Goal: Information Seeking & Learning: Learn about a topic

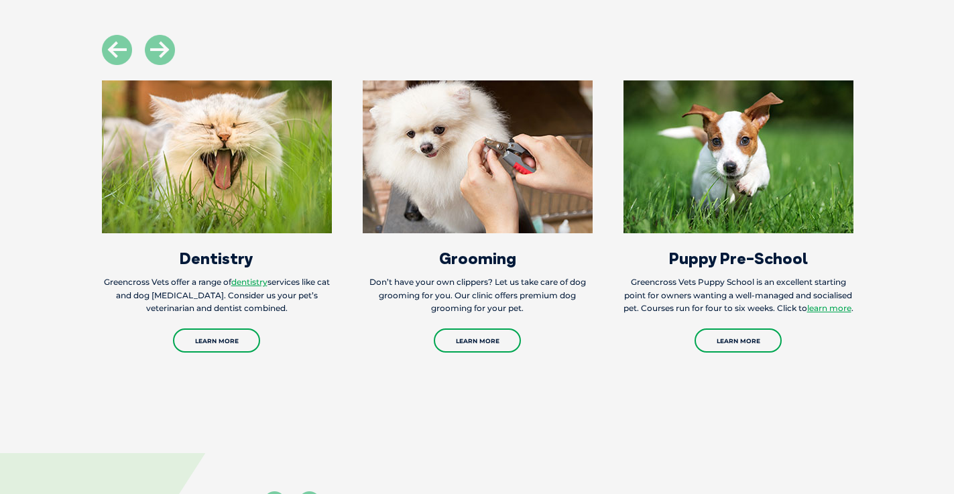
scroll to position [1502, 0]
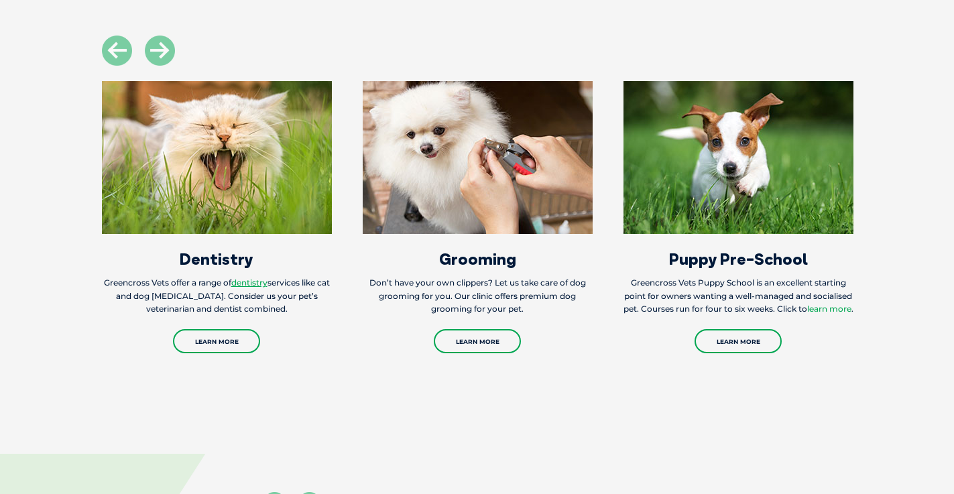
click at [807, 314] on link "learn more" at bounding box center [829, 309] width 44 height 10
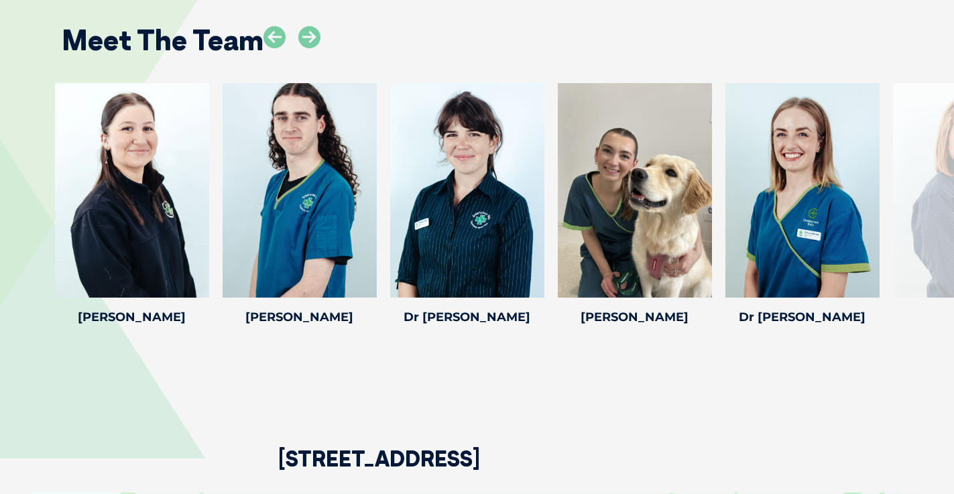
scroll to position [1971, 0]
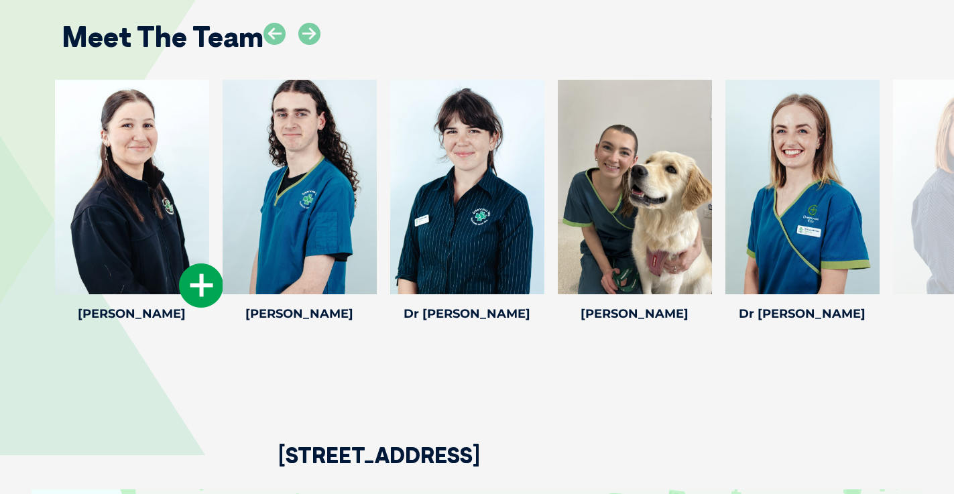
click at [204, 298] on icon at bounding box center [201, 285] width 44 height 44
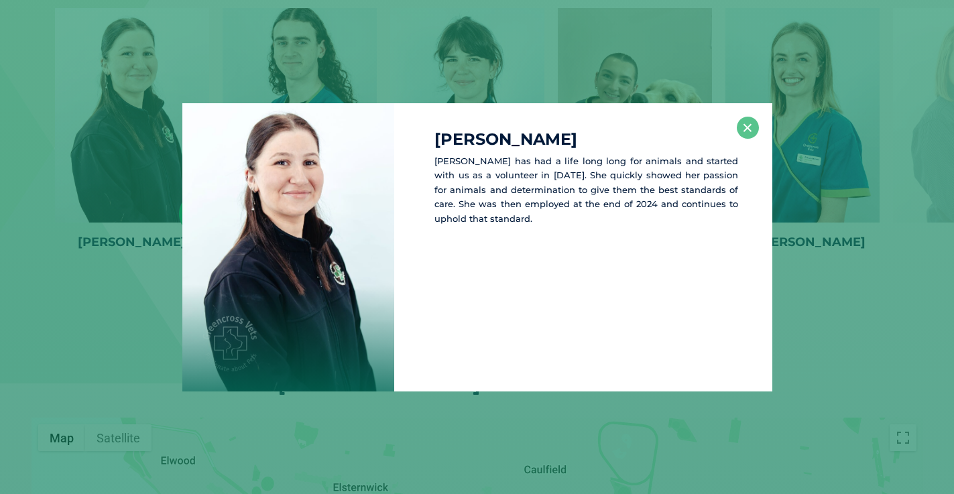
scroll to position [2049, 0]
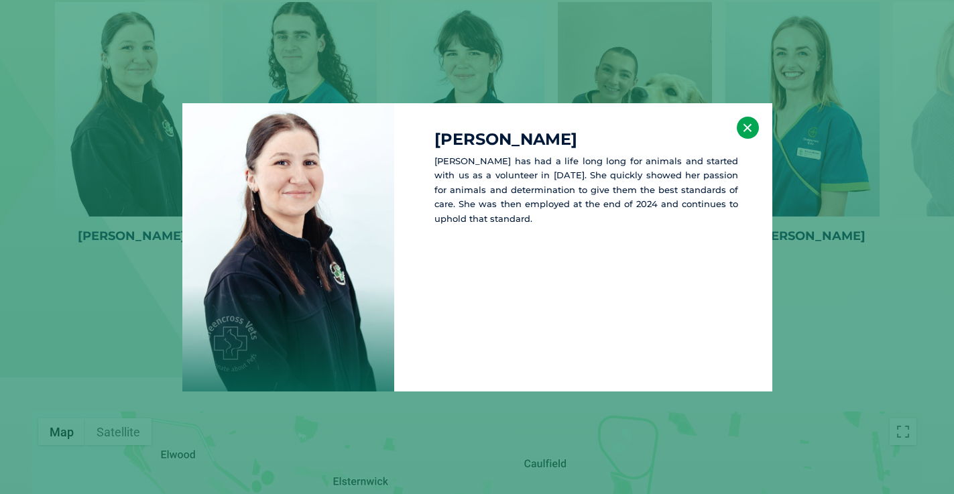
click at [749, 131] on button "×" at bounding box center [748, 128] width 22 height 22
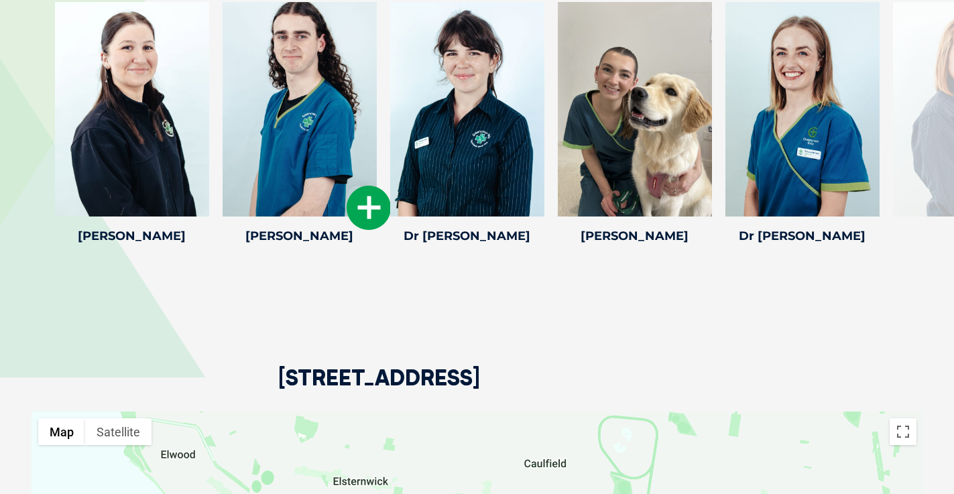
click at [328, 71] on div at bounding box center [300, 109] width 154 height 215
click at [351, 206] on icon at bounding box center [369, 208] width 44 height 44
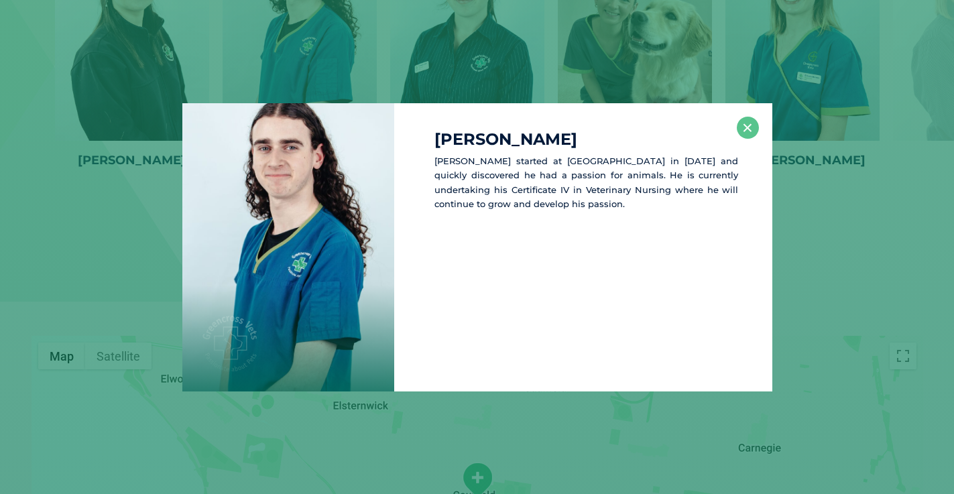
scroll to position [2127, 0]
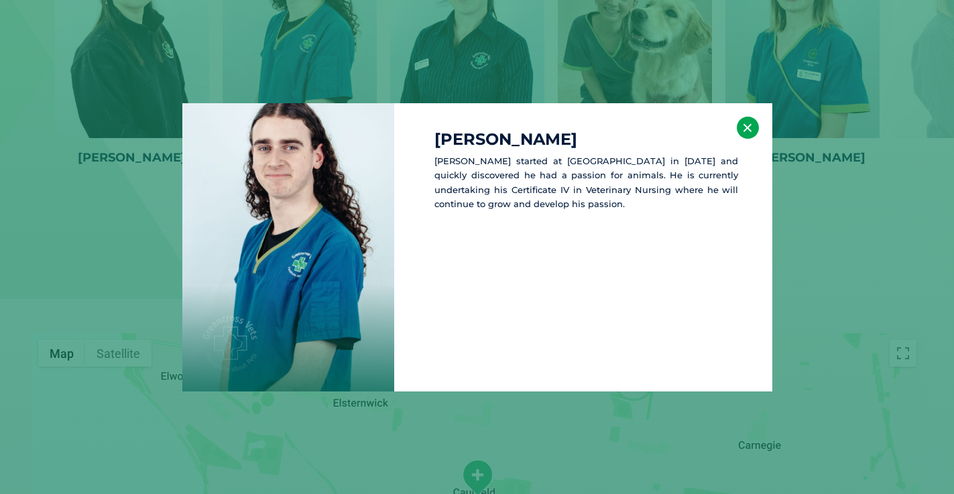
click at [749, 137] on button "×" at bounding box center [748, 128] width 22 height 22
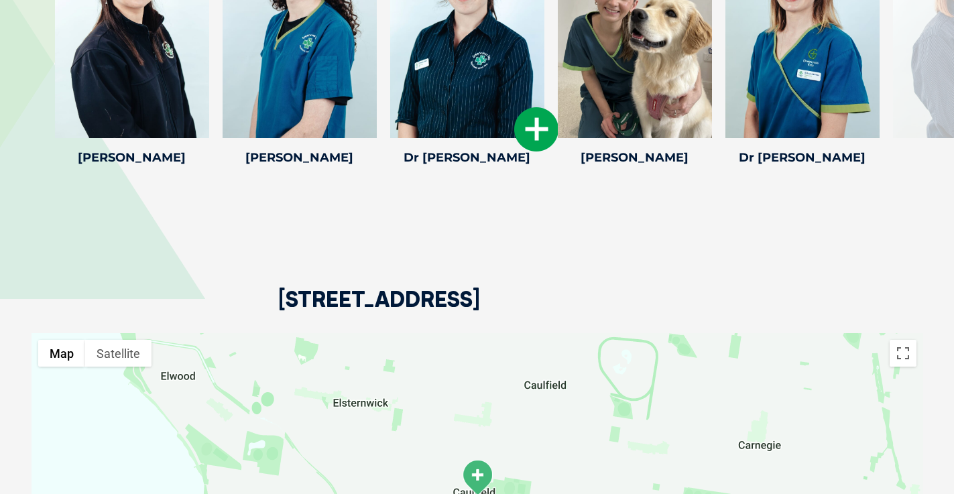
click at [520, 142] on icon at bounding box center [536, 129] width 44 height 44
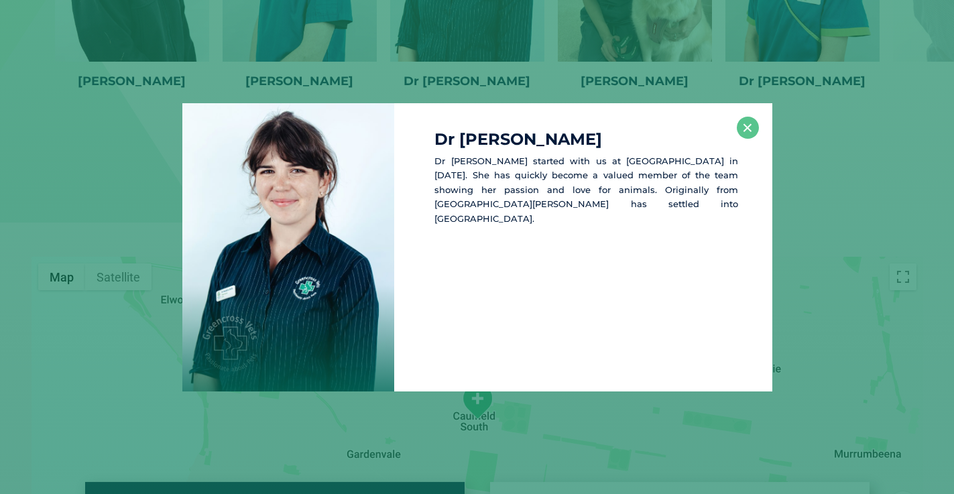
scroll to position [2205, 0]
click at [746, 125] on button "×" at bounding box center [748, 128] width 22 height 22
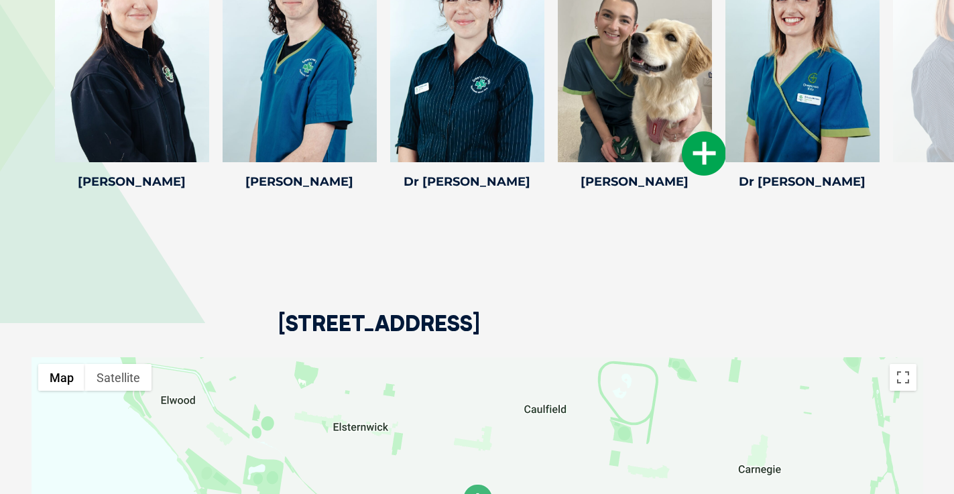
scroll to position [2102, 0]
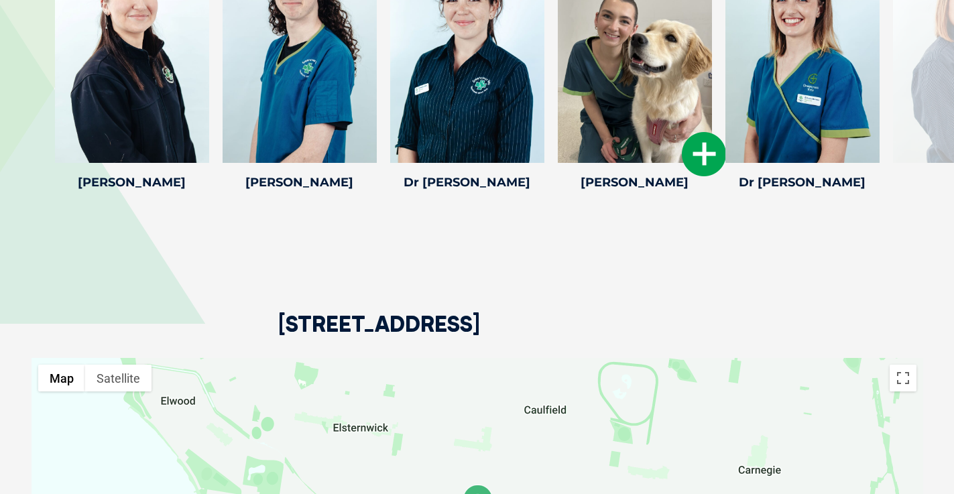
click at [682, 145] on icon at bounding box center [704, 154] width 44 height 44
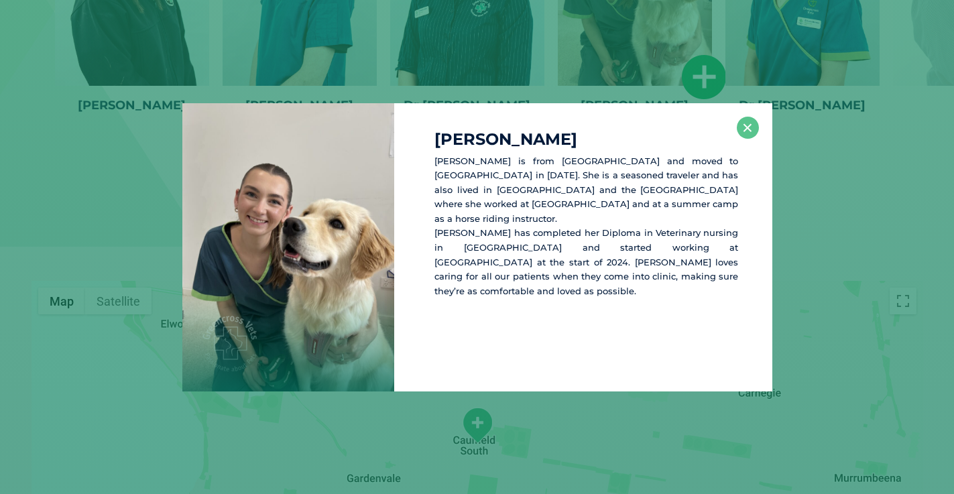
scroll to position [2181, 0]
click at [751, 131] on button "×" at bounding box center [748, 128] width 22 height 22
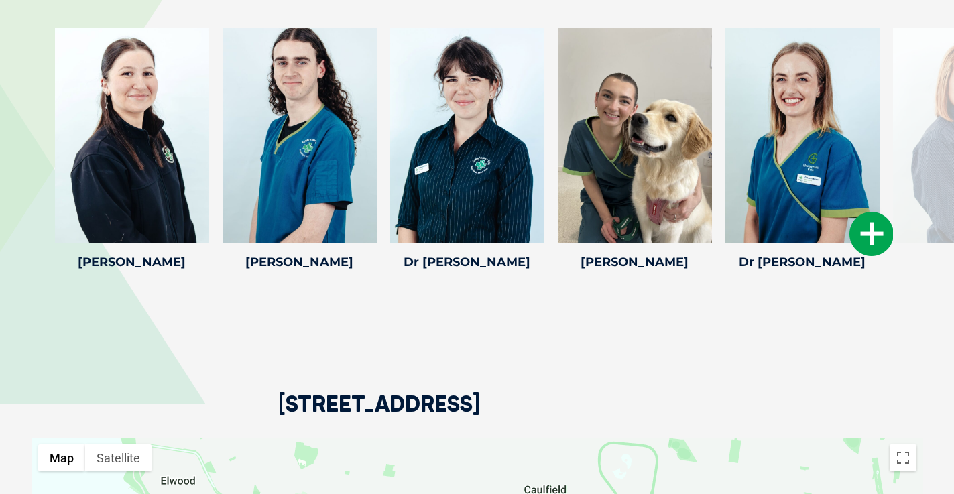
scroll to position [2024, 0]
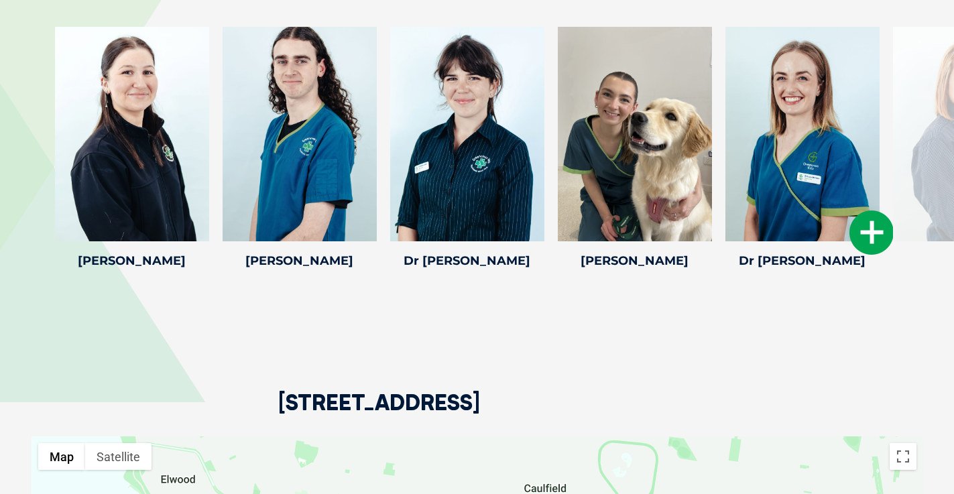
click at [749, 215] on div at bounding box center [802, 134] width 154 height 215
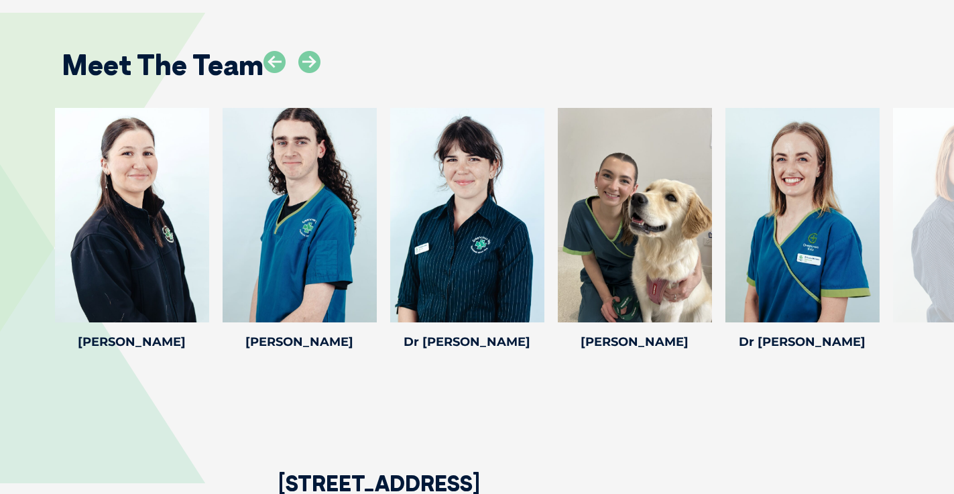
scroll to position [1939, 0]
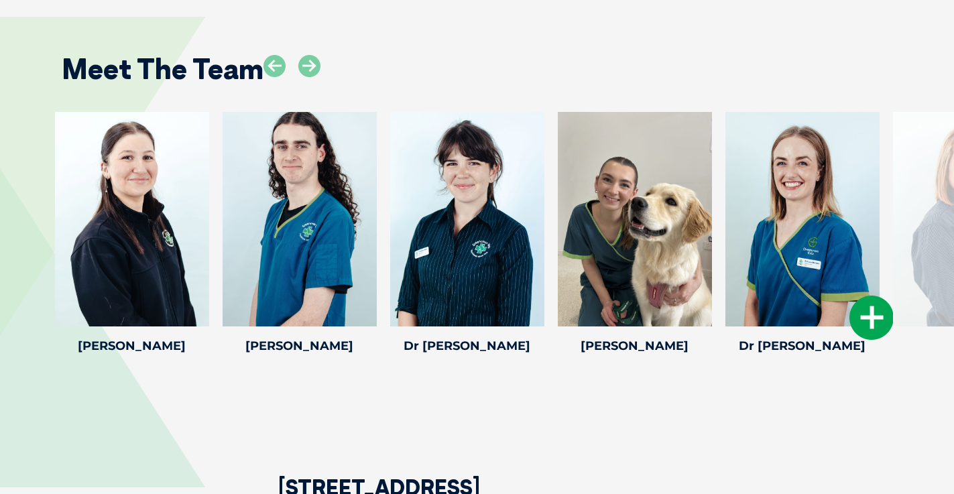
click at [876, 312] on icon at bounding box center [871, 318] width 44 height 44
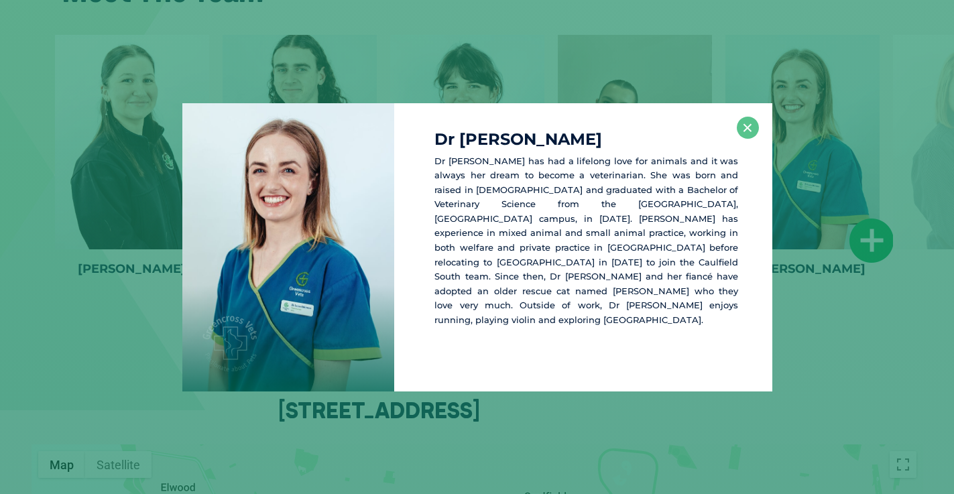
scroll to position [2016, 0]
click at [744, 123] on button "×" at bounding box center [748, 128] width 22 height 22
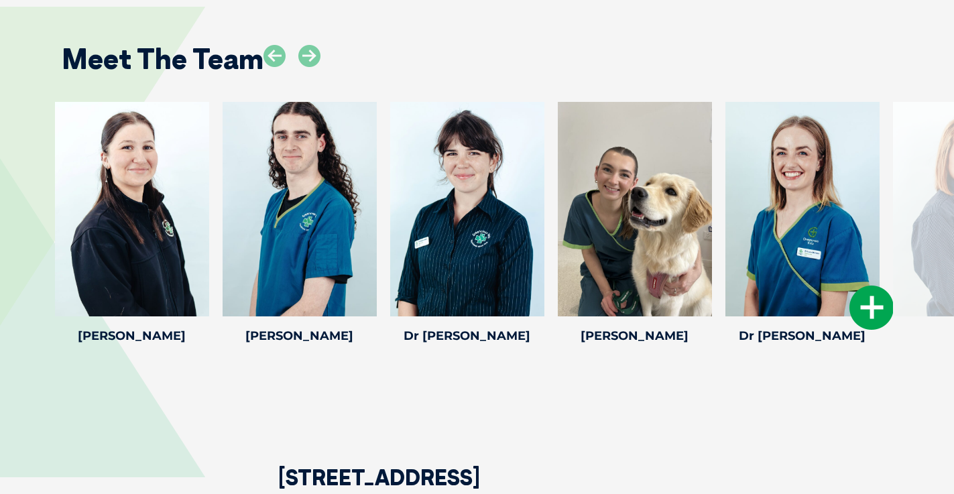
scroll to position [1944, 0]
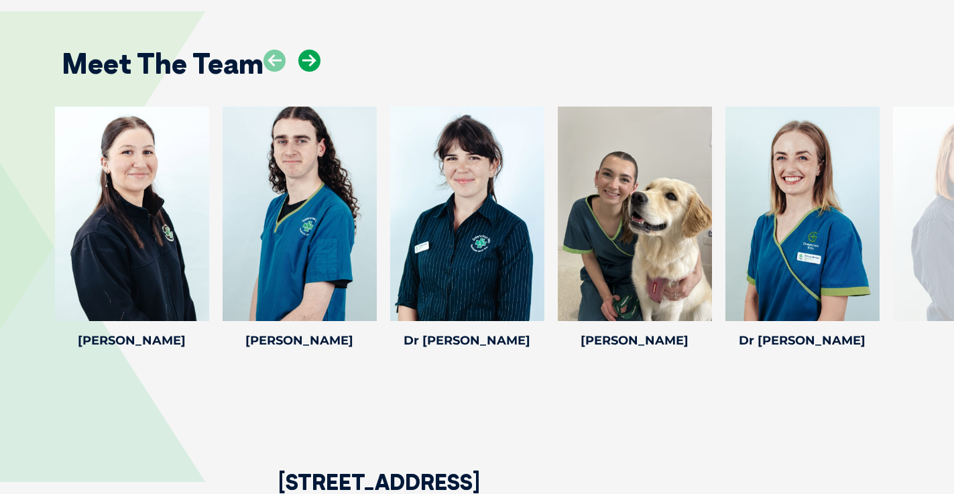
click at [302, 64] on icon at bounding box center [309, 61] width 22 height 22
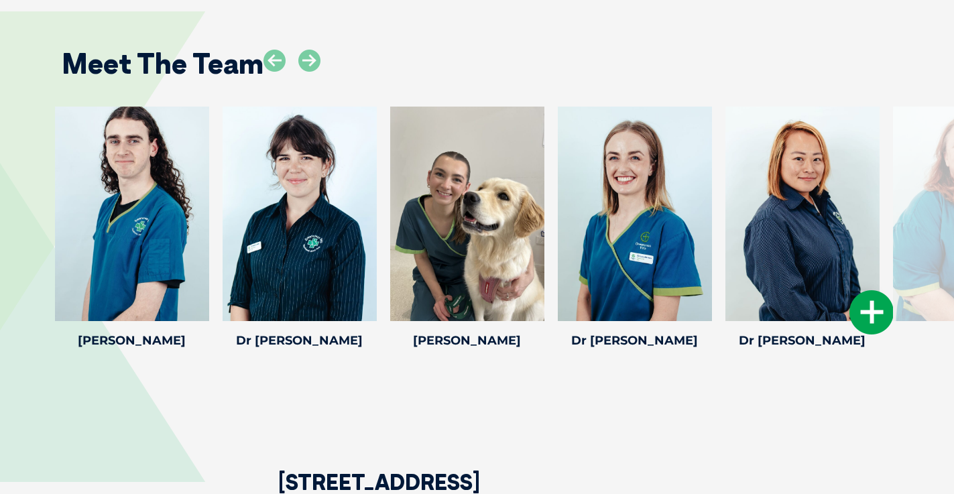
click at [863, 319] on icon at bounding box center [871, 312] width 44 height 44
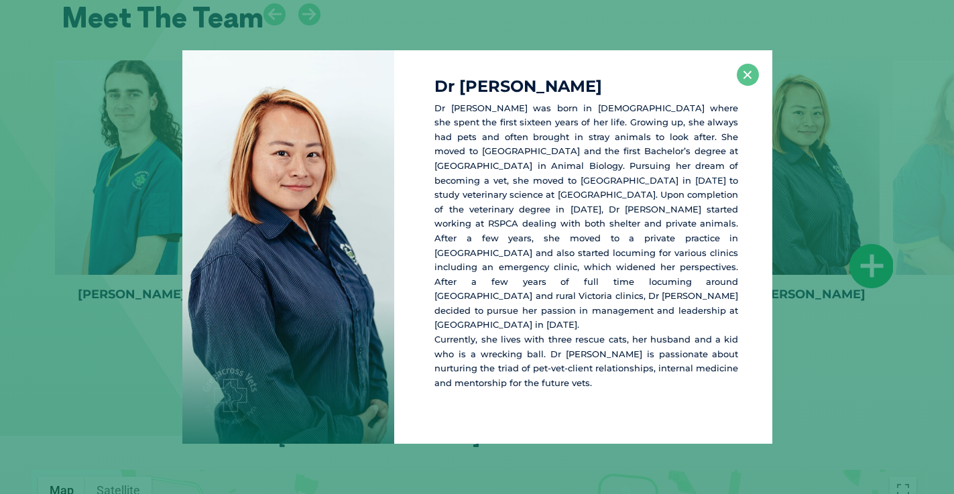
scroll to position [1992, 0]
click at [743, 85] on button "×" at bounding box center [748, 75] width 22 height 22
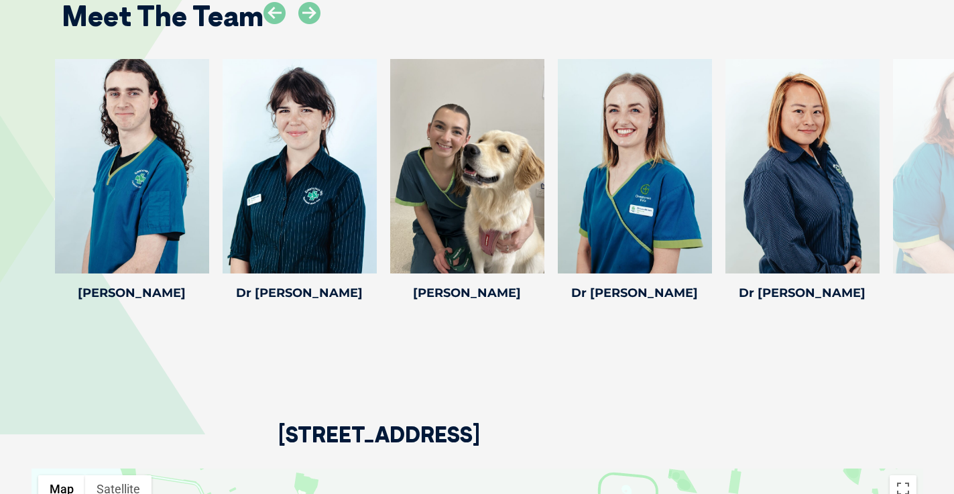
click at [907, 168] on div at bounding box center [970, 166] width 154 height 215
click at [310, 15] on icon at bounding box center [309, 13] width 22 height 22
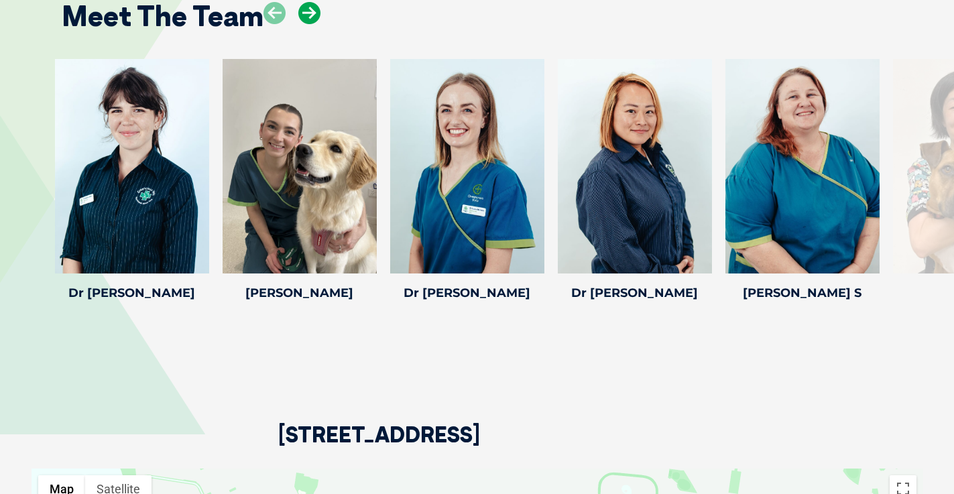
click at [310, 16] on icon at bounding box center [309, 13] width 22 height 22
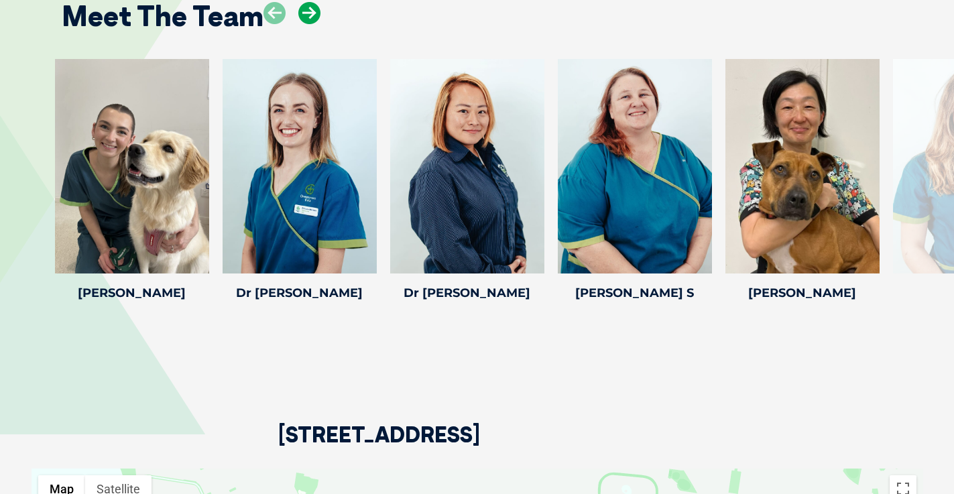
click at [308, 16] on icon at bounding box center [309, 13] width 22 height 22
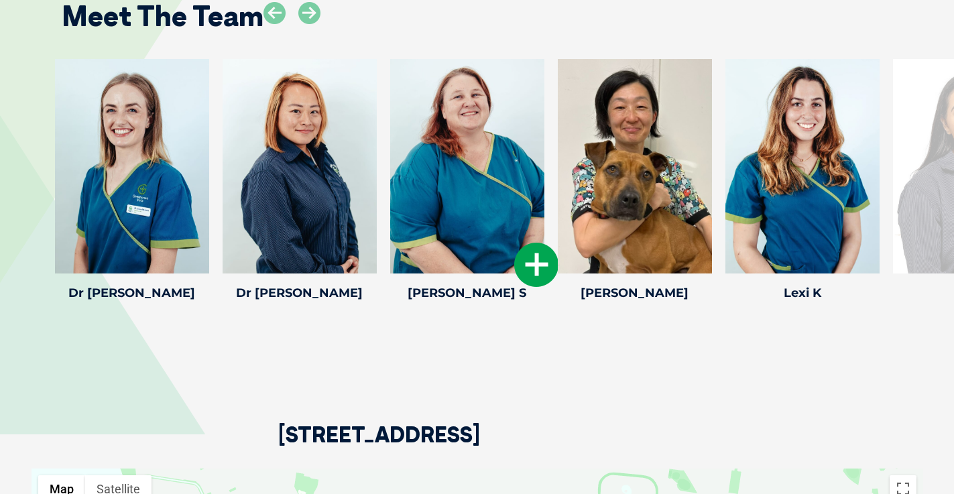
click at [528, 261] on icon at bounding box center [536, 265] width 44 height 44
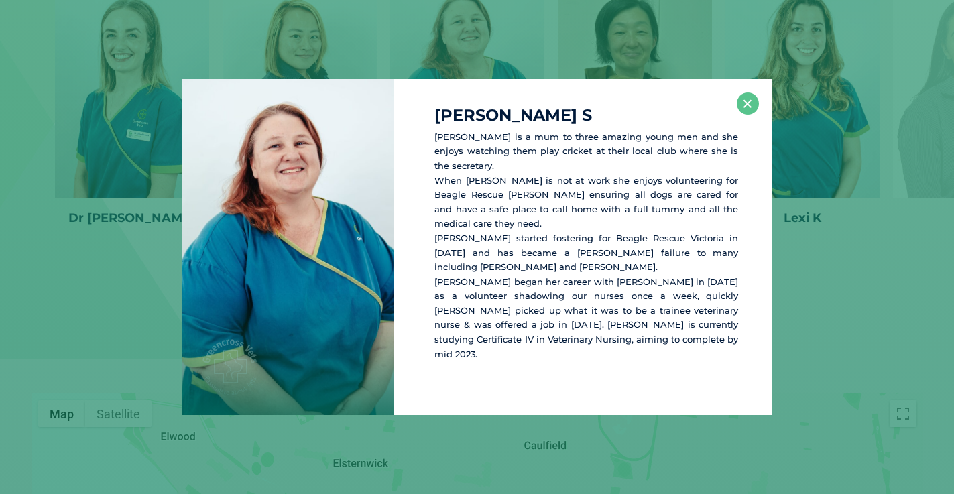
scroll to position [2067, 0]
click at [742, 115] on button "×" at bounding box center [748, 104] width 22 height 22
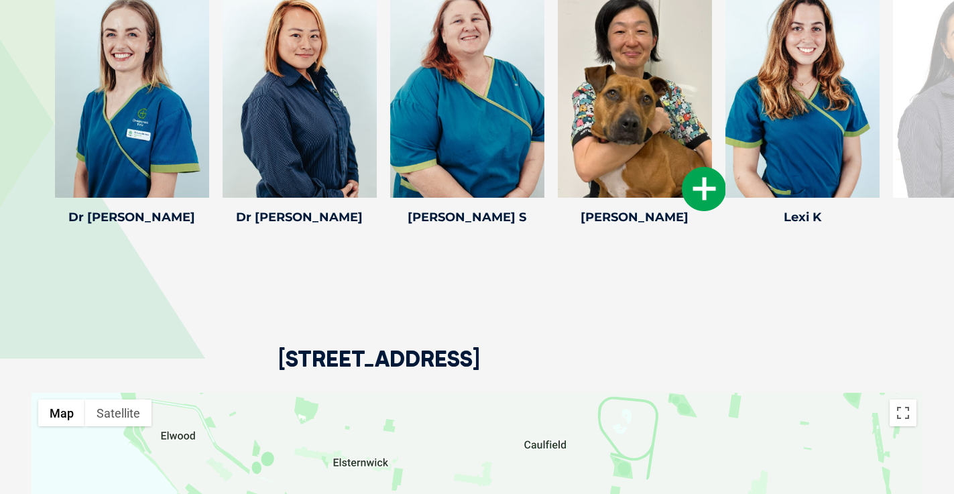
click at [702, 184] on icon at bounding box center [704, 189] width 44 height 44
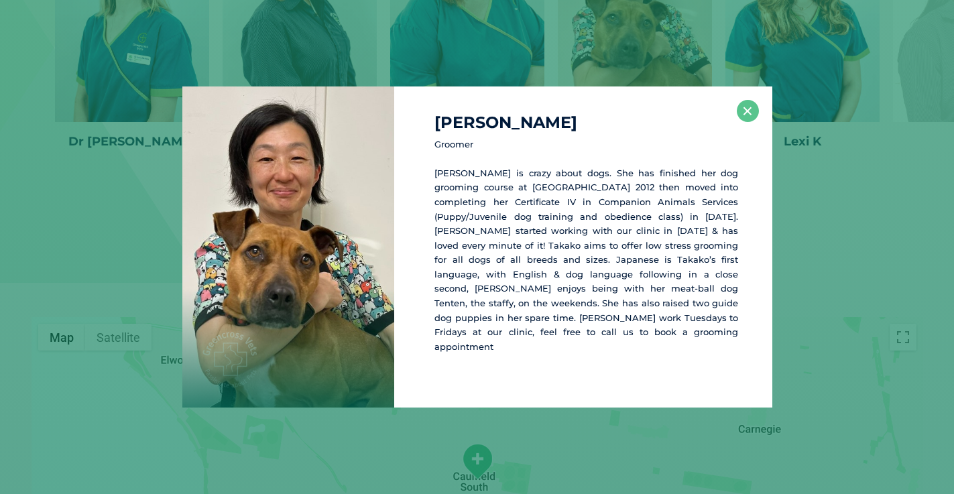
scroll to position [2144, 0]
click at [754, 119] on button "×" at bounding box center [748, 111] width 22 height 22
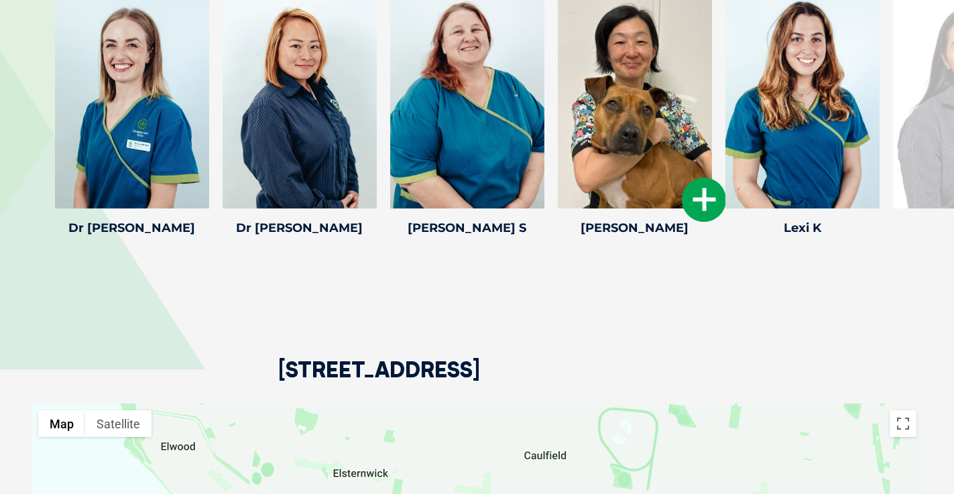
scroll to position [2053, 0]
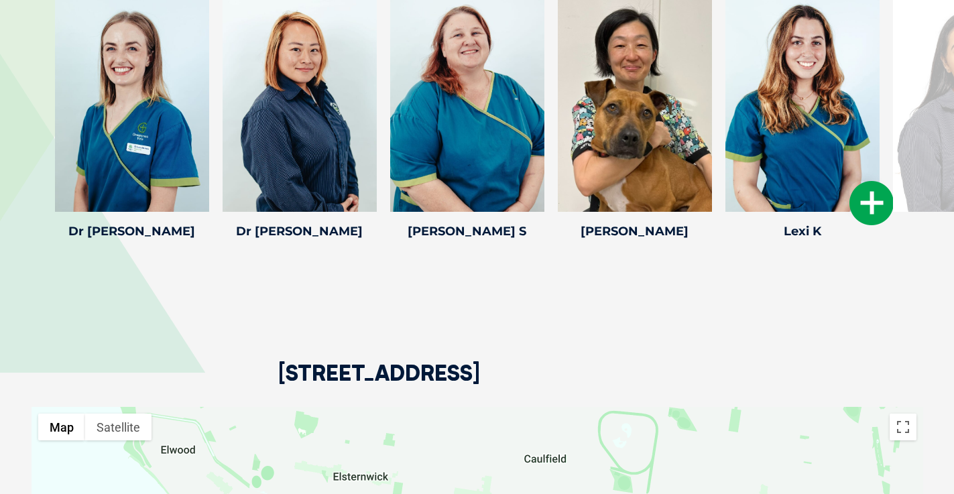
click at [850, 210] on icon at bounding box center [871, 203] width 44 height 44
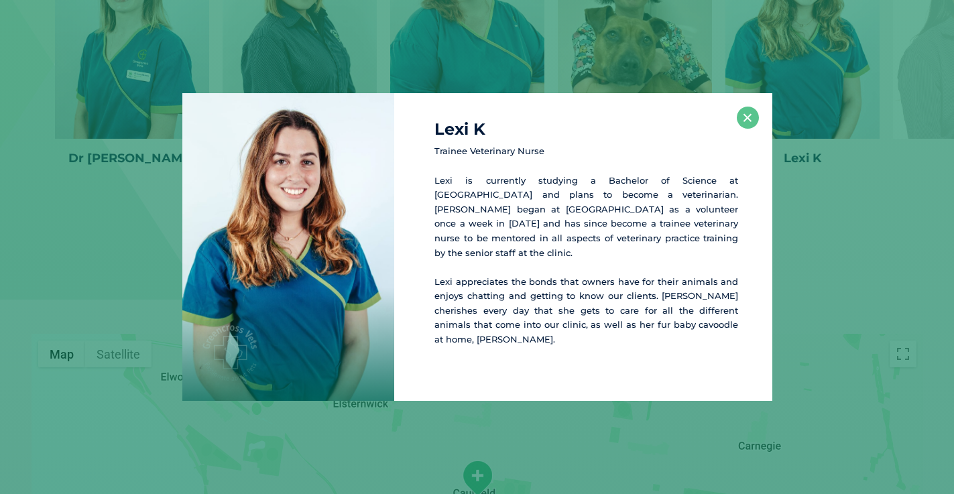
scroll to position [2129, 0]
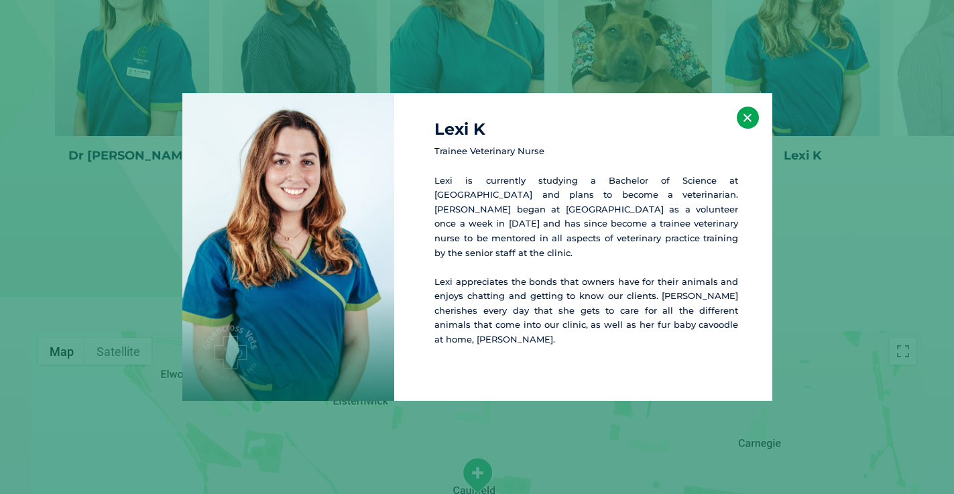
click at [741, 128] on button "×" at bounding box center [748, 118] width 22 height 22
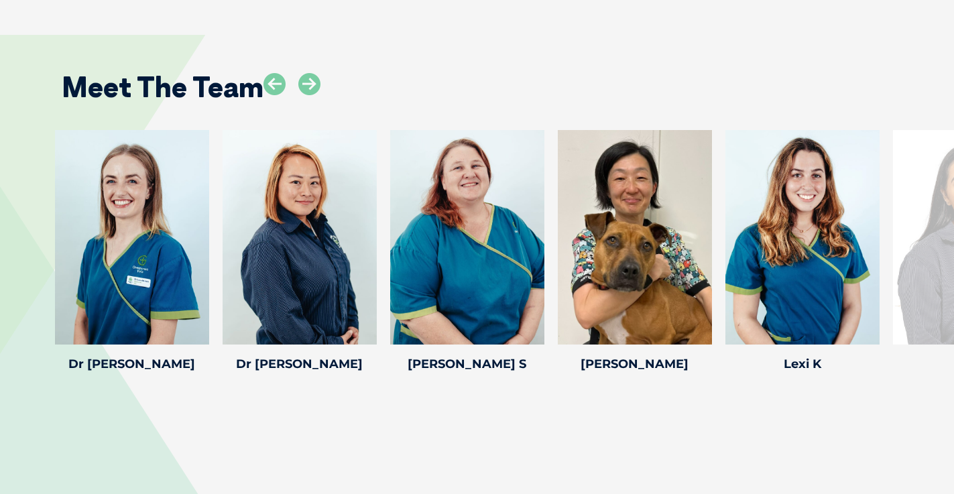
scroll to position [1898, 0]
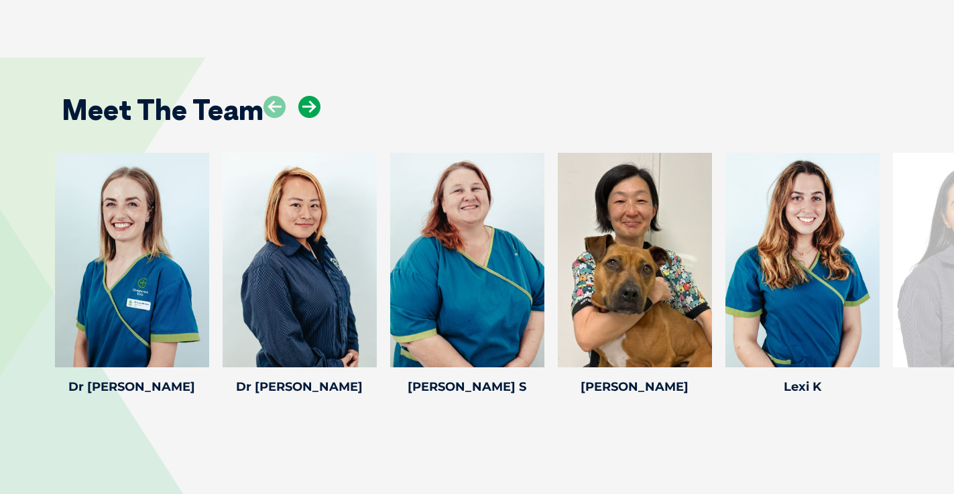
click at [304, 102] on icon at bounding box center [309, 107] width 22 height 22
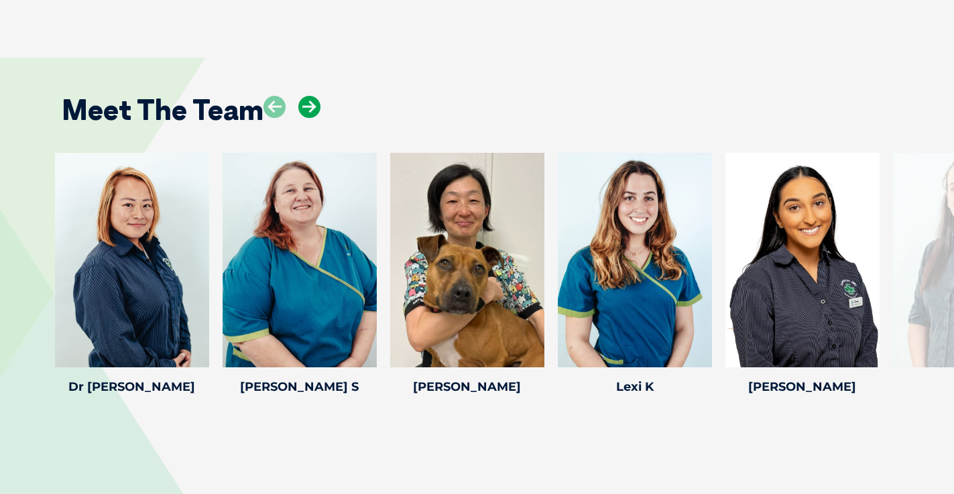
click at [304, 102] on icon at bounding box center [309, 107] width 22 height 22
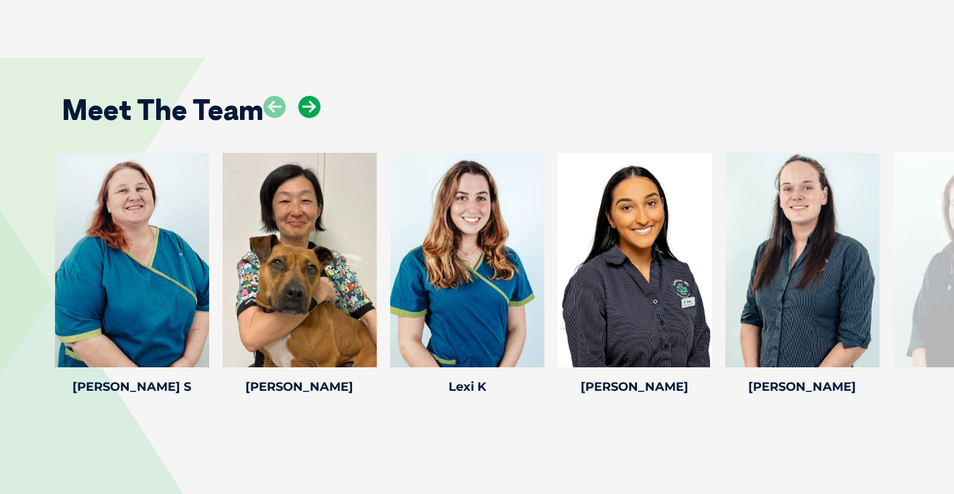
click at [305, 101] on icon at bounding box center [309, 107] width 22 height 22
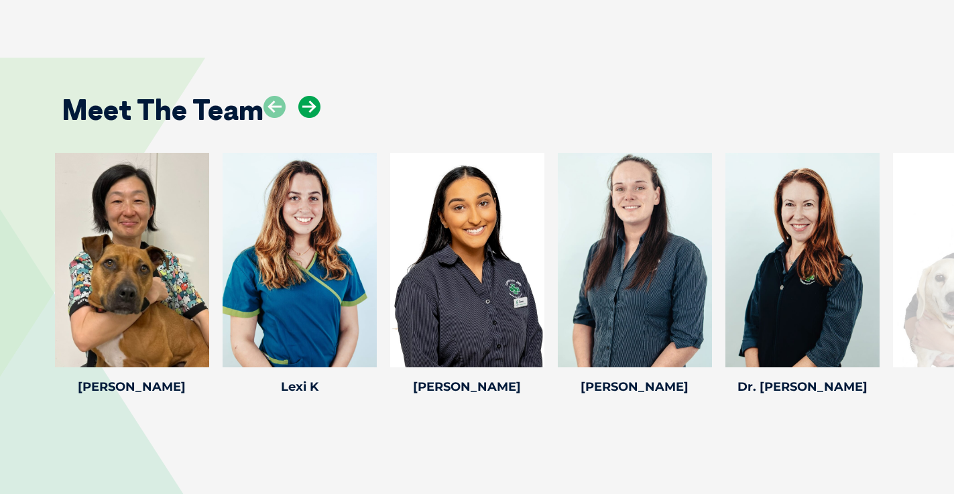
click at [305, 101] on icon at bounding box center [309, 107] width 22 height 22
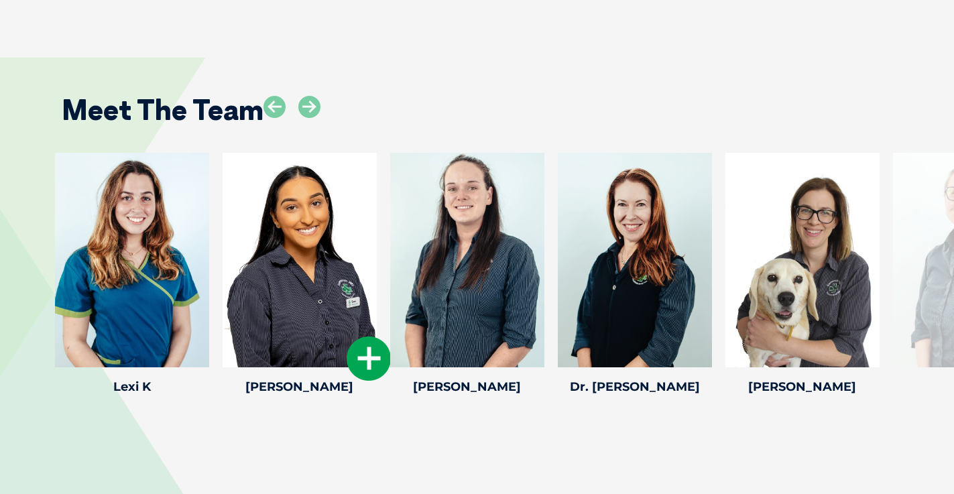
click at [371, 355] on icon at bounding box center [369, 359] width 44 height 44
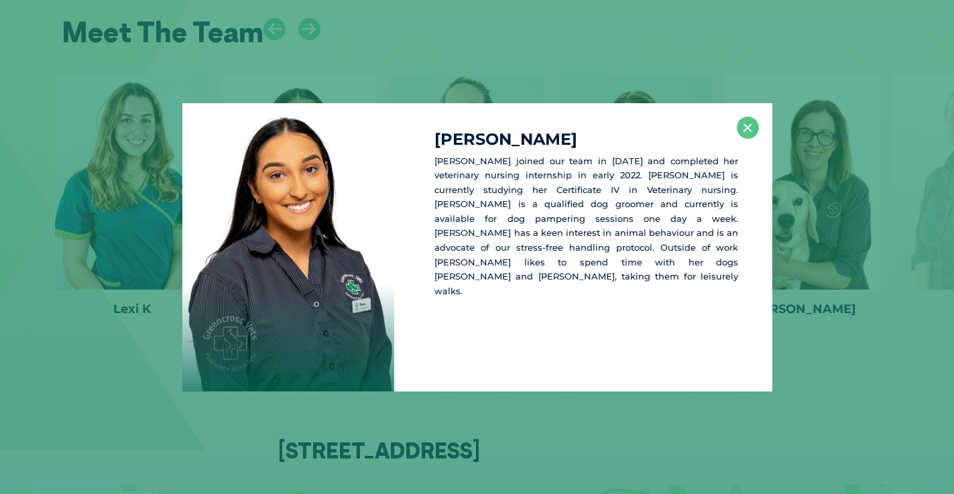
scroll to position [1976, 0]
click at [747, 132] on button "×" at bounding box center [748, 128] width 22 height 22
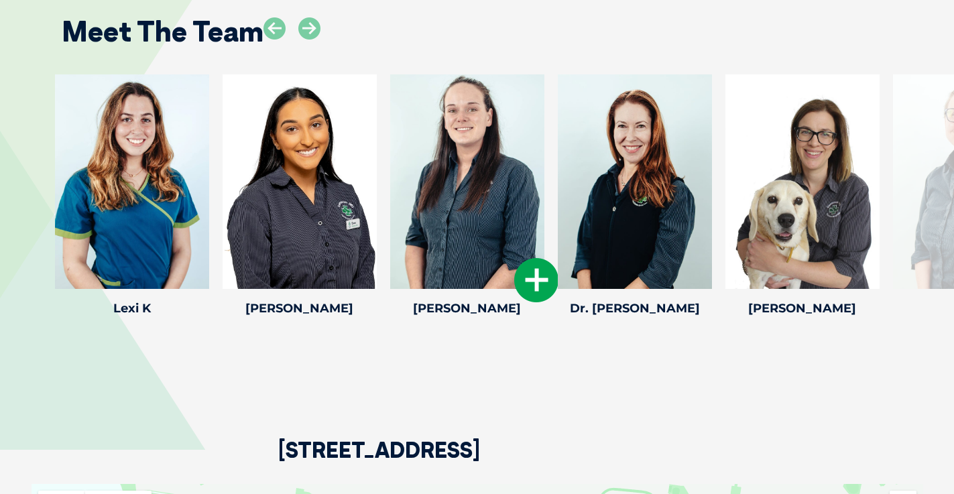
click at [531, 262] on icon at bounding box center [536, 280] width 44 height 44
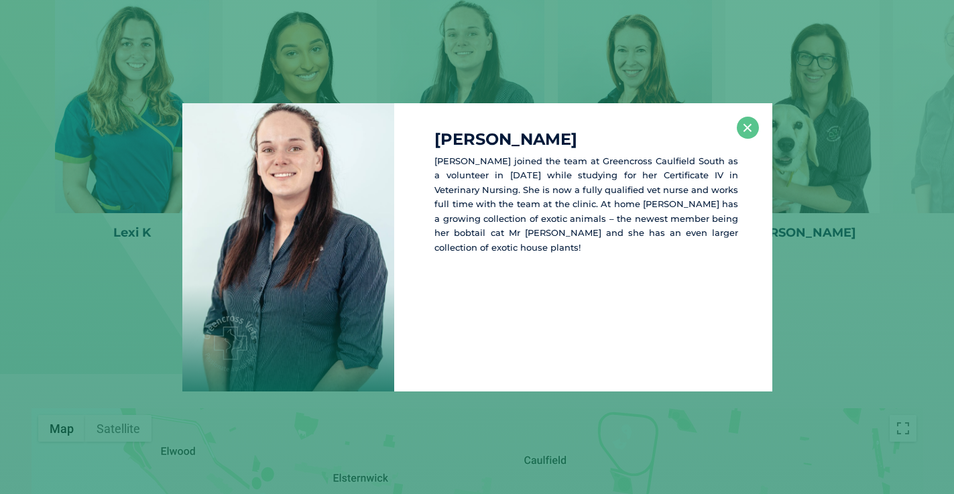
scroll to position [2054, 0]
click at [733, 121] on div "[PERSON_NAME] [PERSON_NAME] joined the team at [GEOGRAPHIC_DATA][PERSON_NAME] a…" at bounding box center [582, 247] width 377 height 288
click at [741, 127] on button "×" at bounding box center [748, 128] width 22 height 22
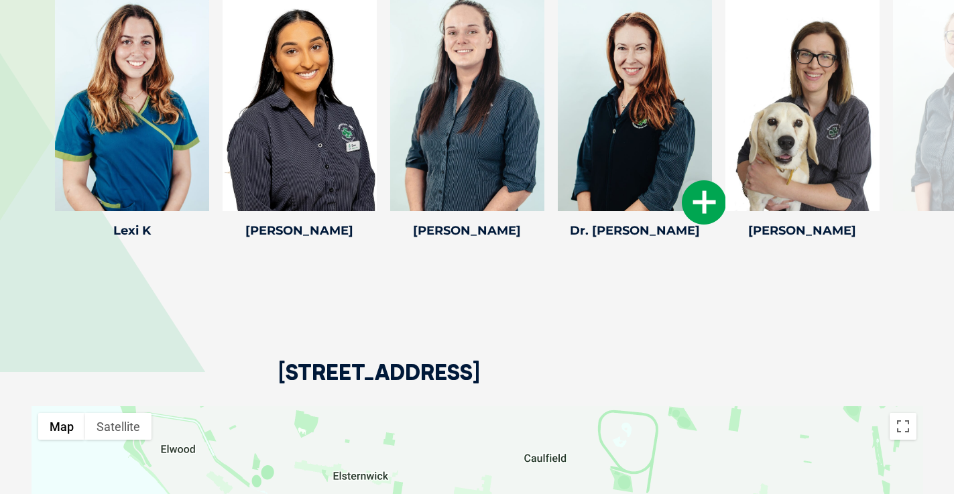
click at [690, 217] on icon at bounding box center [704, 202] width 44 height 44
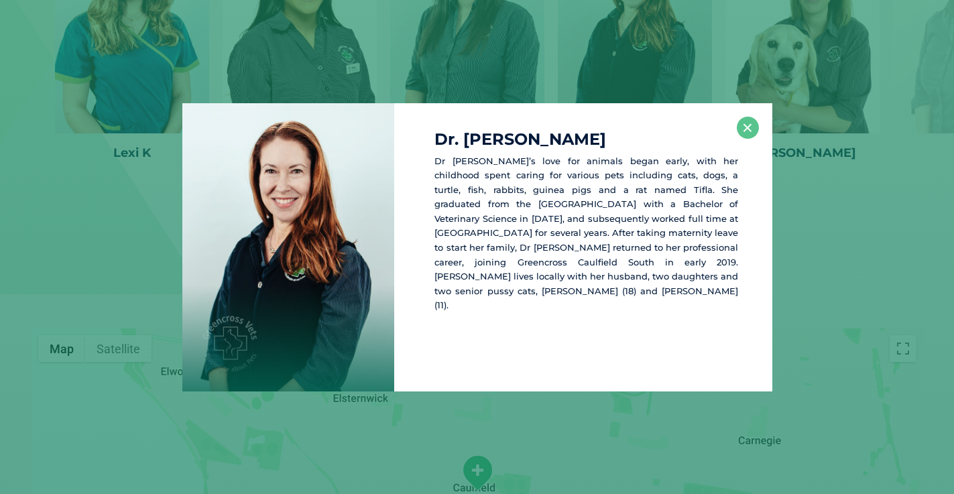
scroll to position [2132, 0]
click at [745, 129] on button "×" at bounding box center [748, 128] width 22 height 22
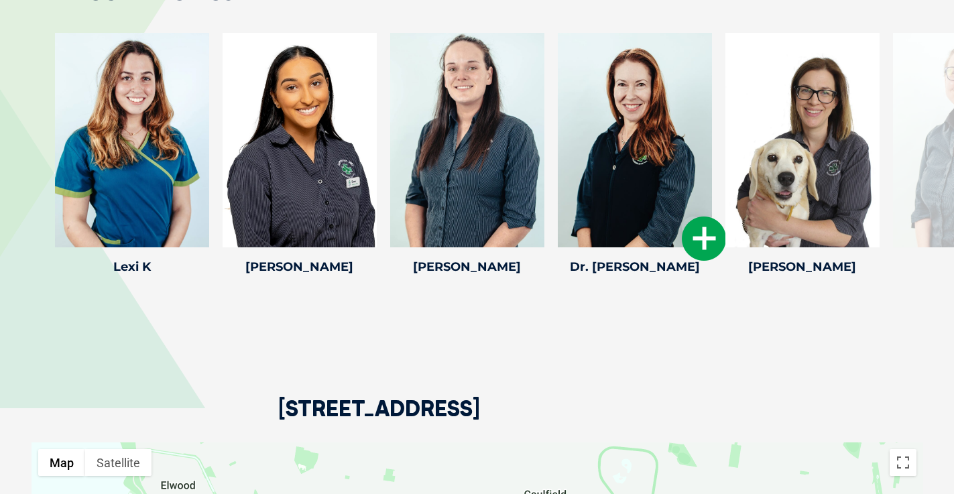
scroll to position [1968, 0]
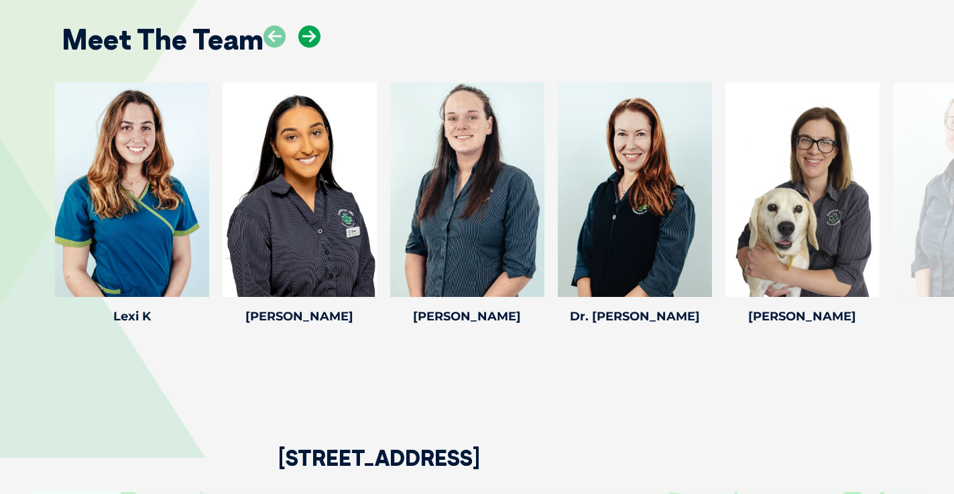
click at [315, 45] on icon at bounding box center [309, 36] width 22 height 22
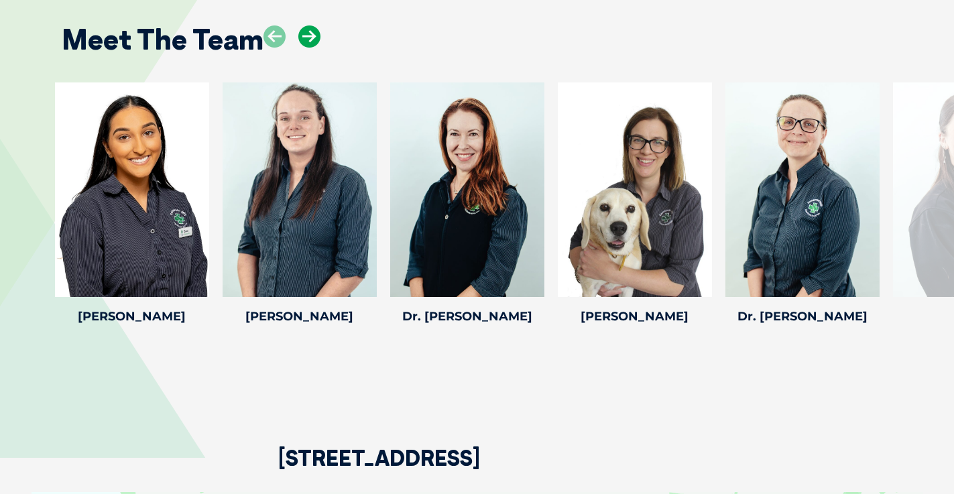
click at [315, 45] on icon at bounding box center [309, 36] width 22 height 22
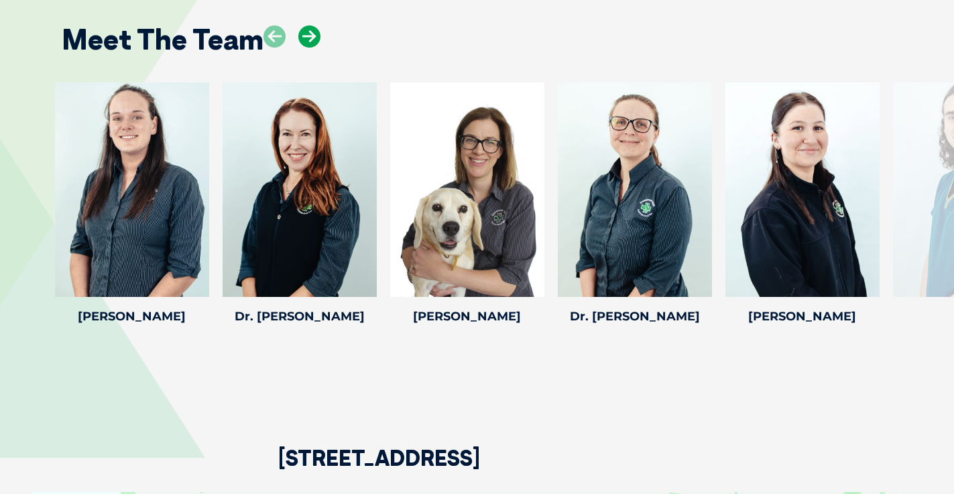
click at [315, 45] on icon at bounding box center [309, 36] width 22 height 22
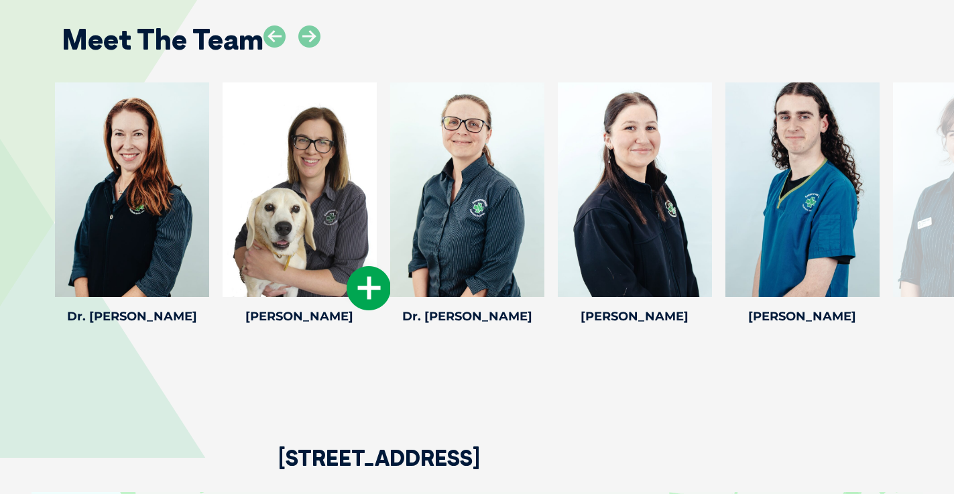
click at [357, 296] on icon at bounding box center [369, 288] width 44 height 44
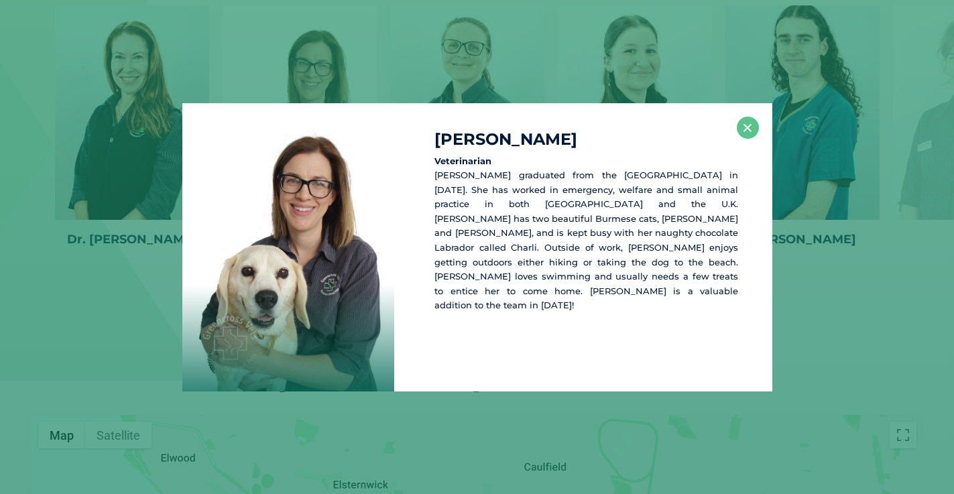
scroll to position [2046, 0]
click at [742, 119] on button "×" at bounding box center [748, 128] width 22 height 22
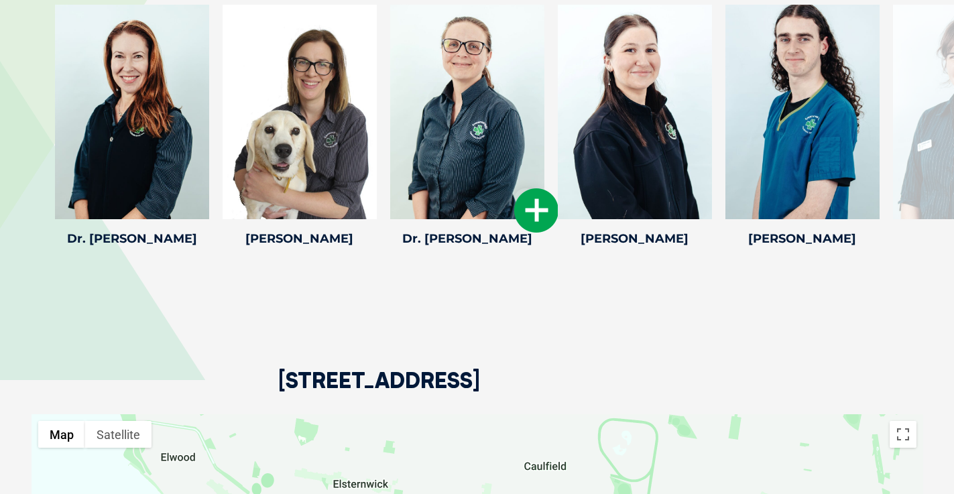
click at [532, 226] on icon at bounding box center [536, 210] width 44 height 44
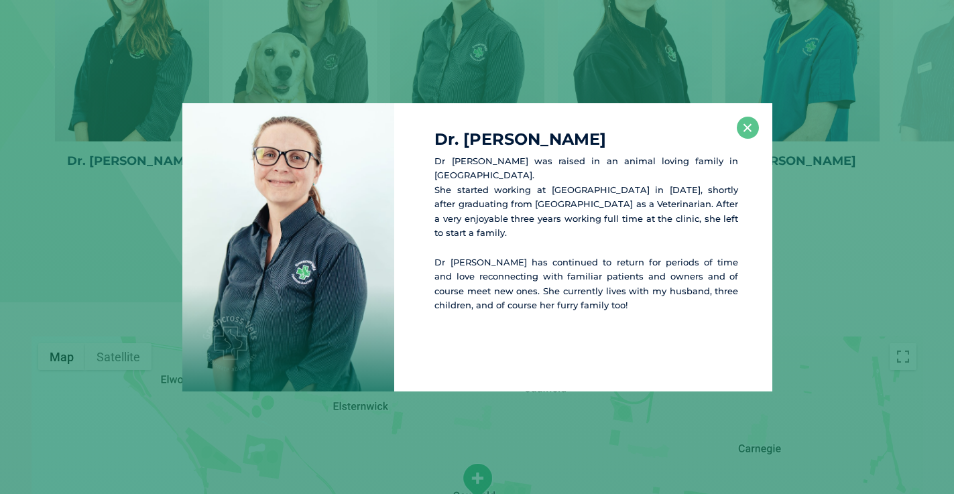
scroll to position [2124, 0]
click at [738, 125] on button "×" at bounding box center [748, 128] width 22 height 22
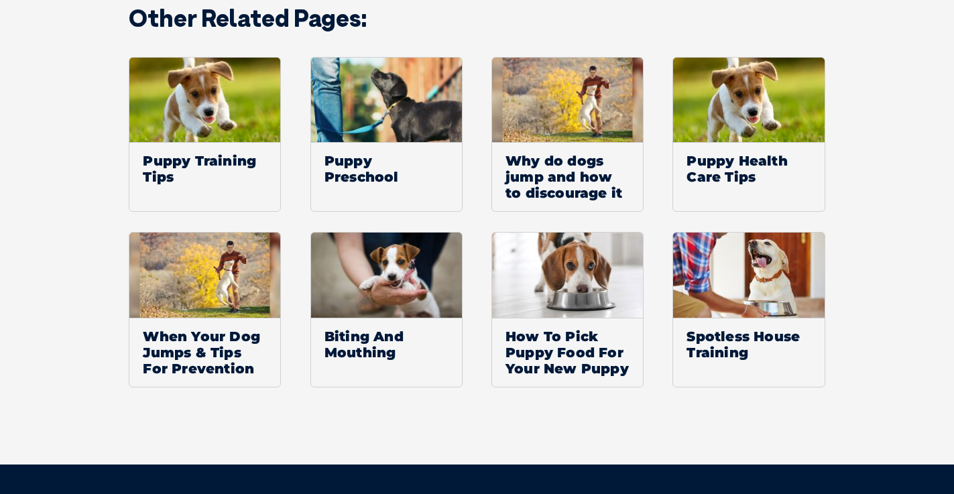
scroll to position [1953, 0]
